Goal: Information Seeking & Learning: Check status

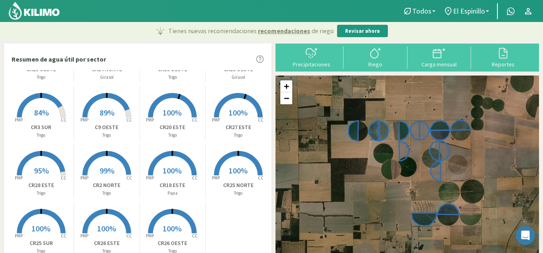
scroll to position [65, 0]
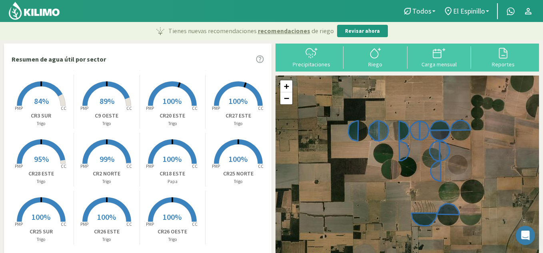
click at [267, 76] on div "Created with Highcharts 9.2.2 PMP CC 100% CR27 ESTE [PERSON_NAME]" at bounding box center [238, 102] width 66 height 54
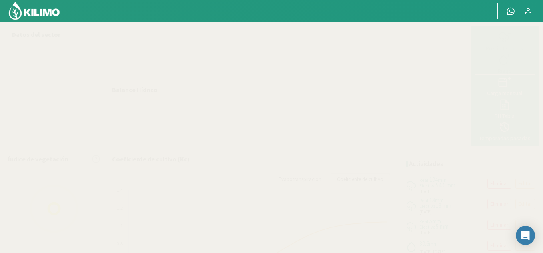
select select "9: Object"
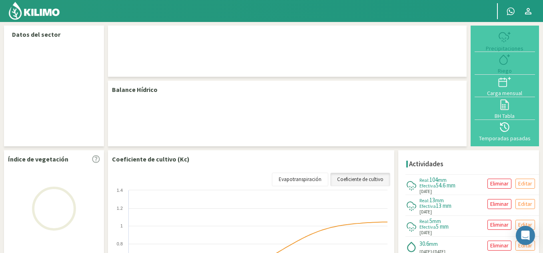
select select "9: Object"
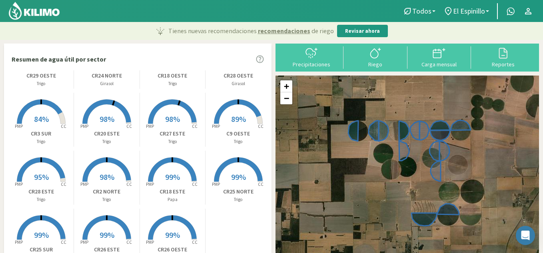
scroll to position [65, 0]
